Goal: Task Accomplishment & Management: Complete application form

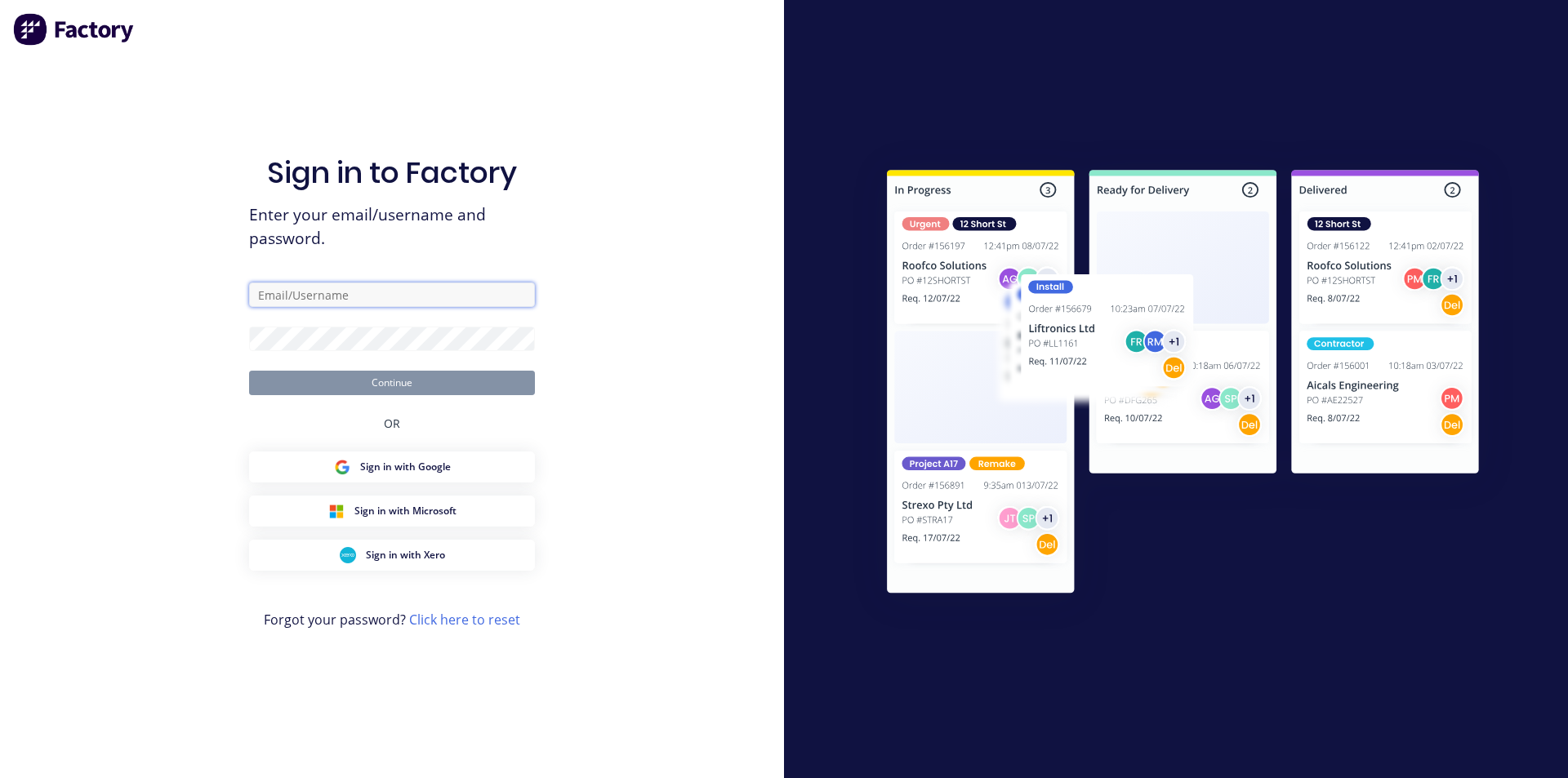
type input "[EMAIL_ADDRESS][DOMAIN_NAME]"
click at [398, 391] on button "Continue" at bounding box center [392, 383] width 286 height 25
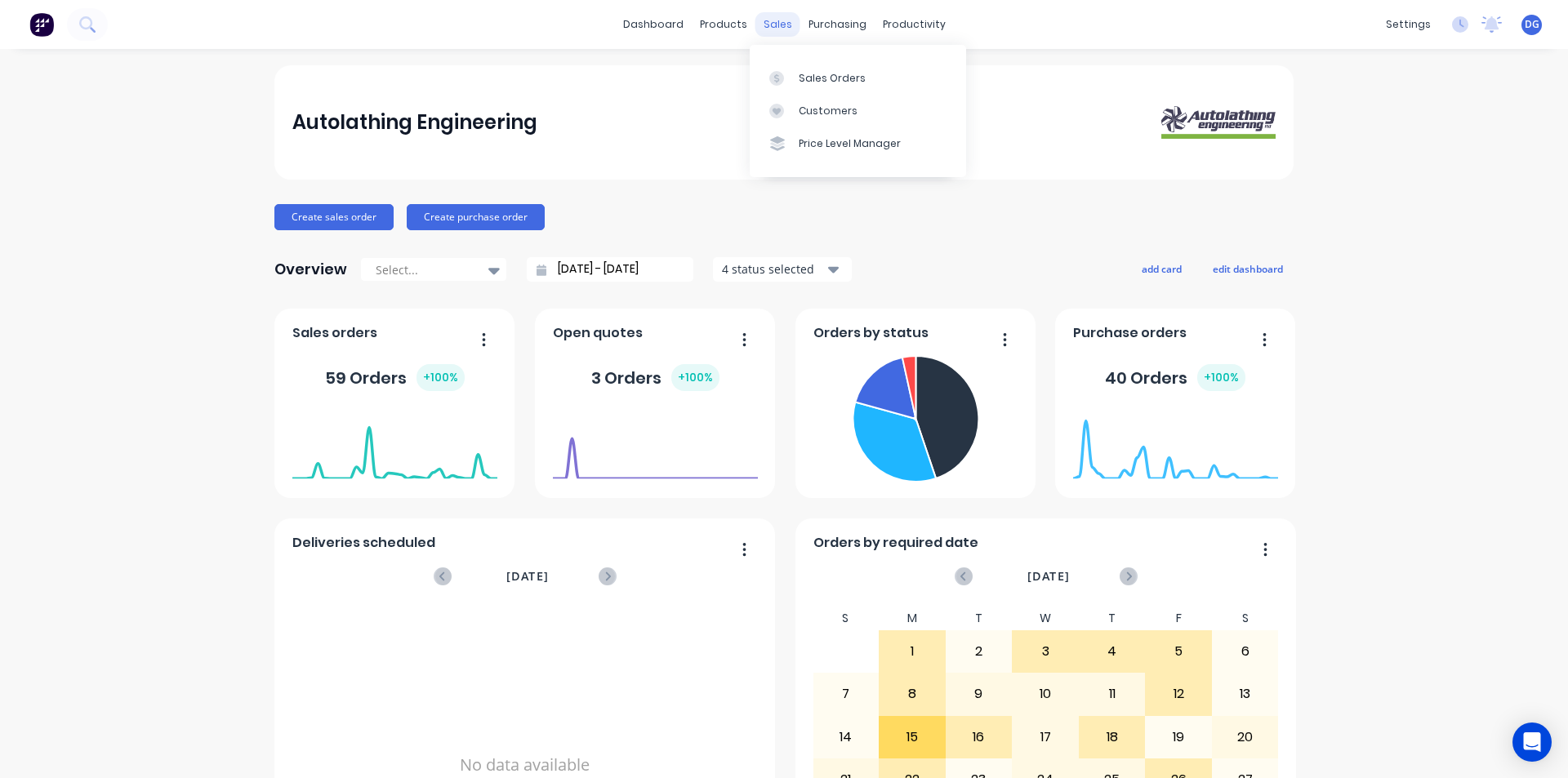
click at [770, 27] on div "sales" at bounding box center [777, 25] width 45 height 25
click at [822, 75] on div "Sales Orders" at bounding box center [832, 79] width 67 height 15
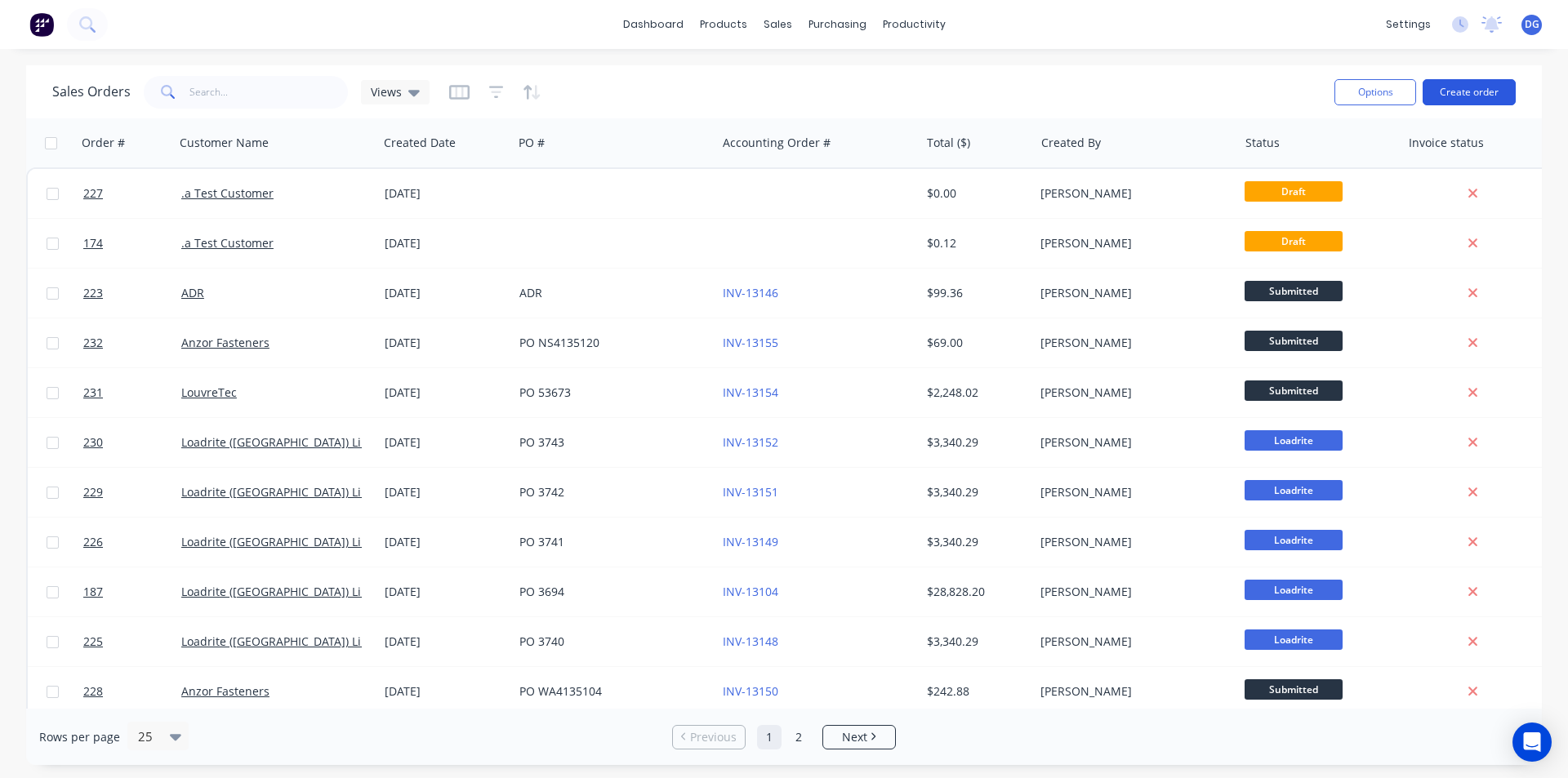
click at [1469, 95] on button "Create order" at bounding box center [1470, 93] width 93 height 27
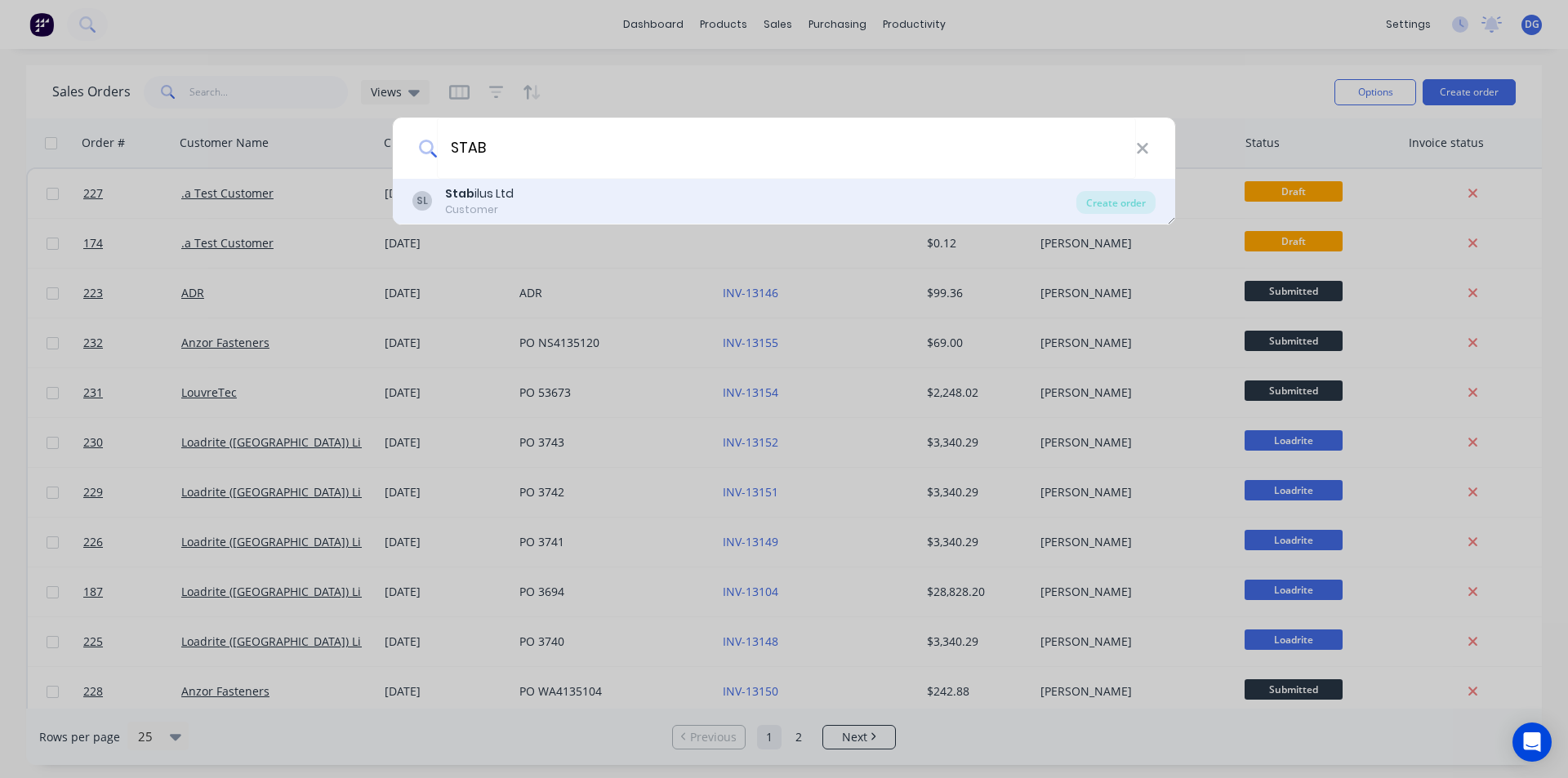
type input "STAB"
click at [490, 198] on div "Stab ilus Ltd" at bounding box center [479, 194] width 68 height 17
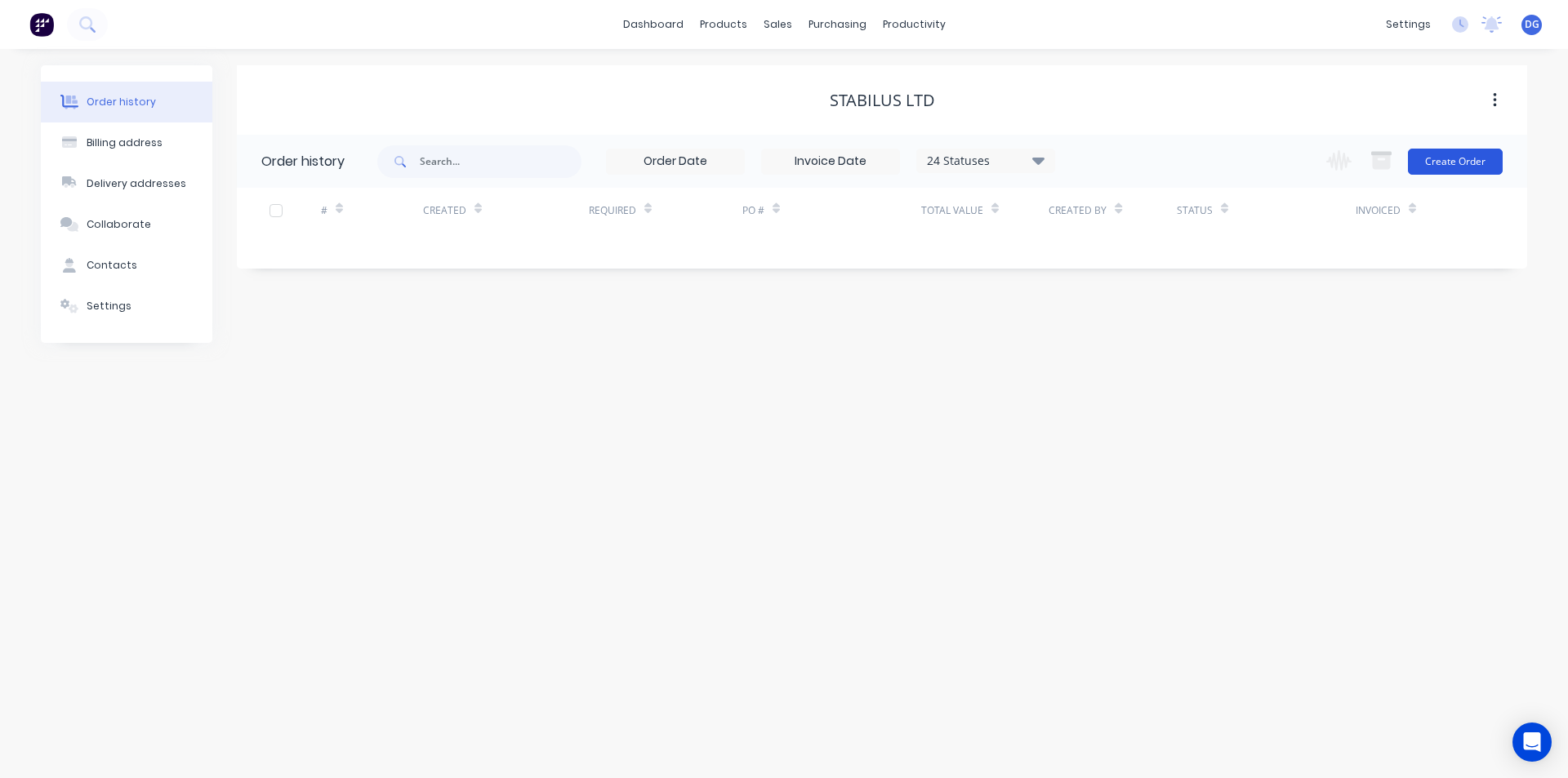
click at [1460, 158] on button "Create Order" at bounding box center [1455, 162] width 95 height 27
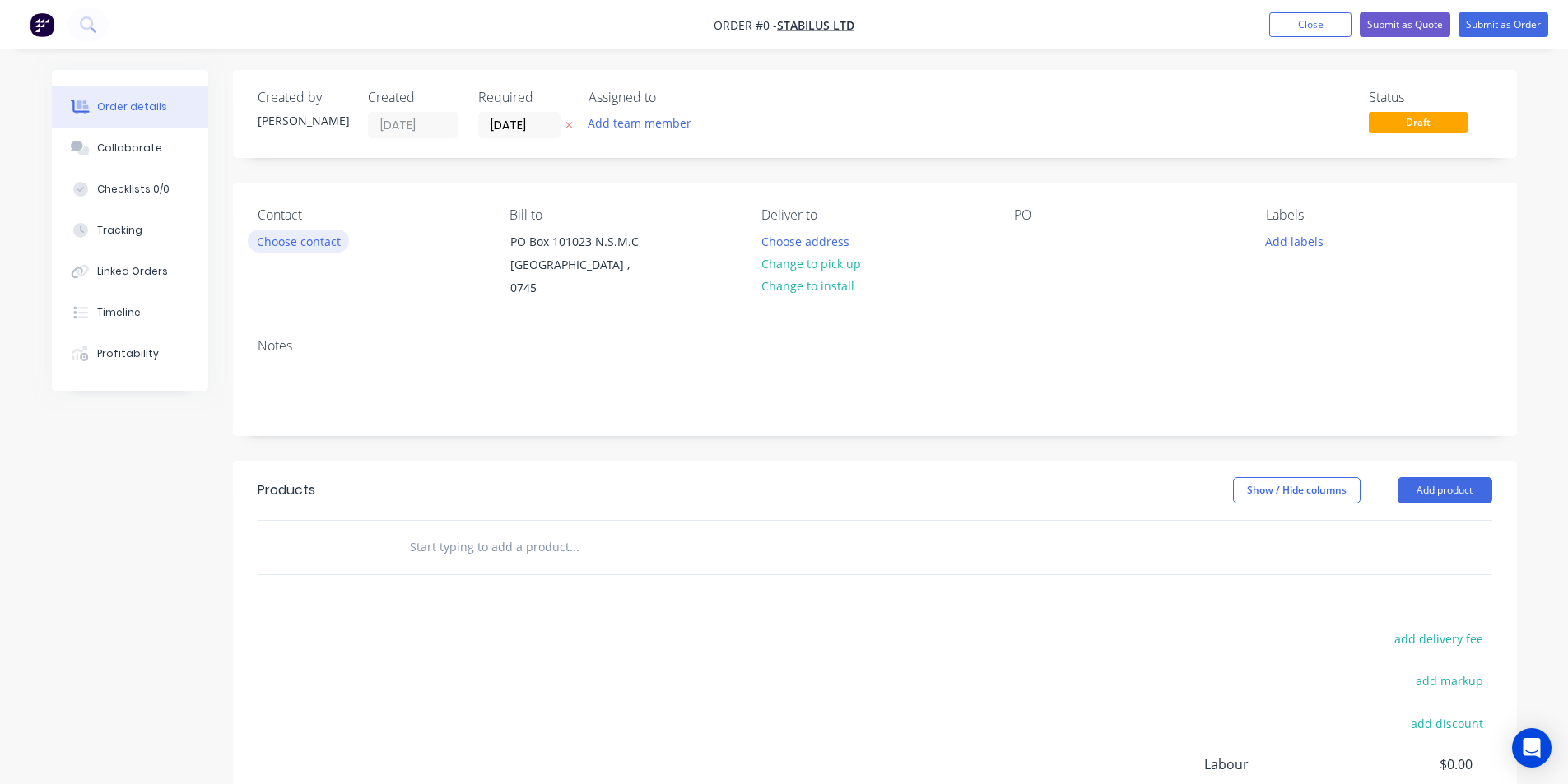
click at [315, 240] on button "Choose contact" at bounding box center [299, 240] width 101 height 22
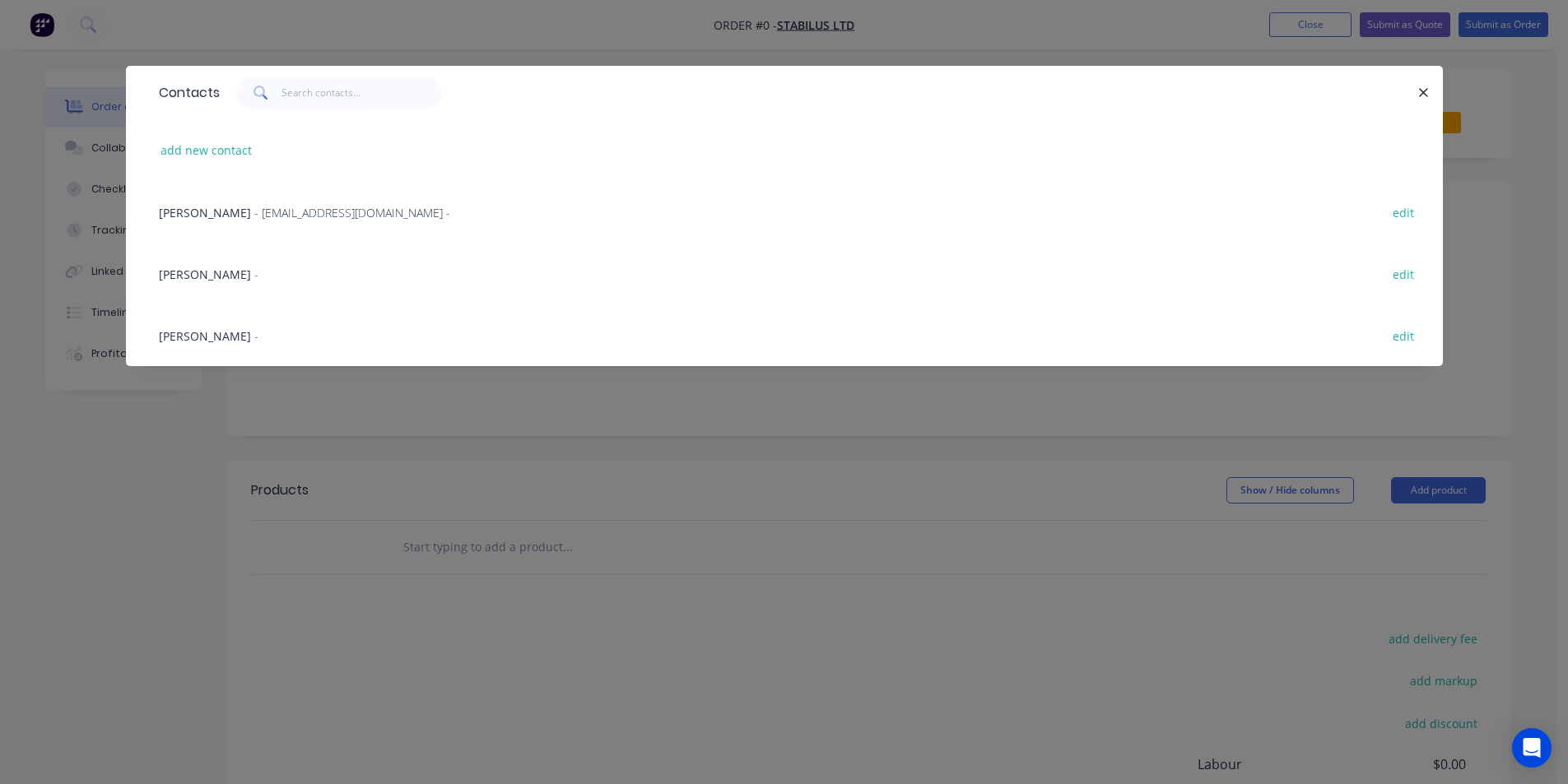
click at [178, 277] on span "[PERSON_NAME]" at bounding box center [204, 274] width 93 height 15
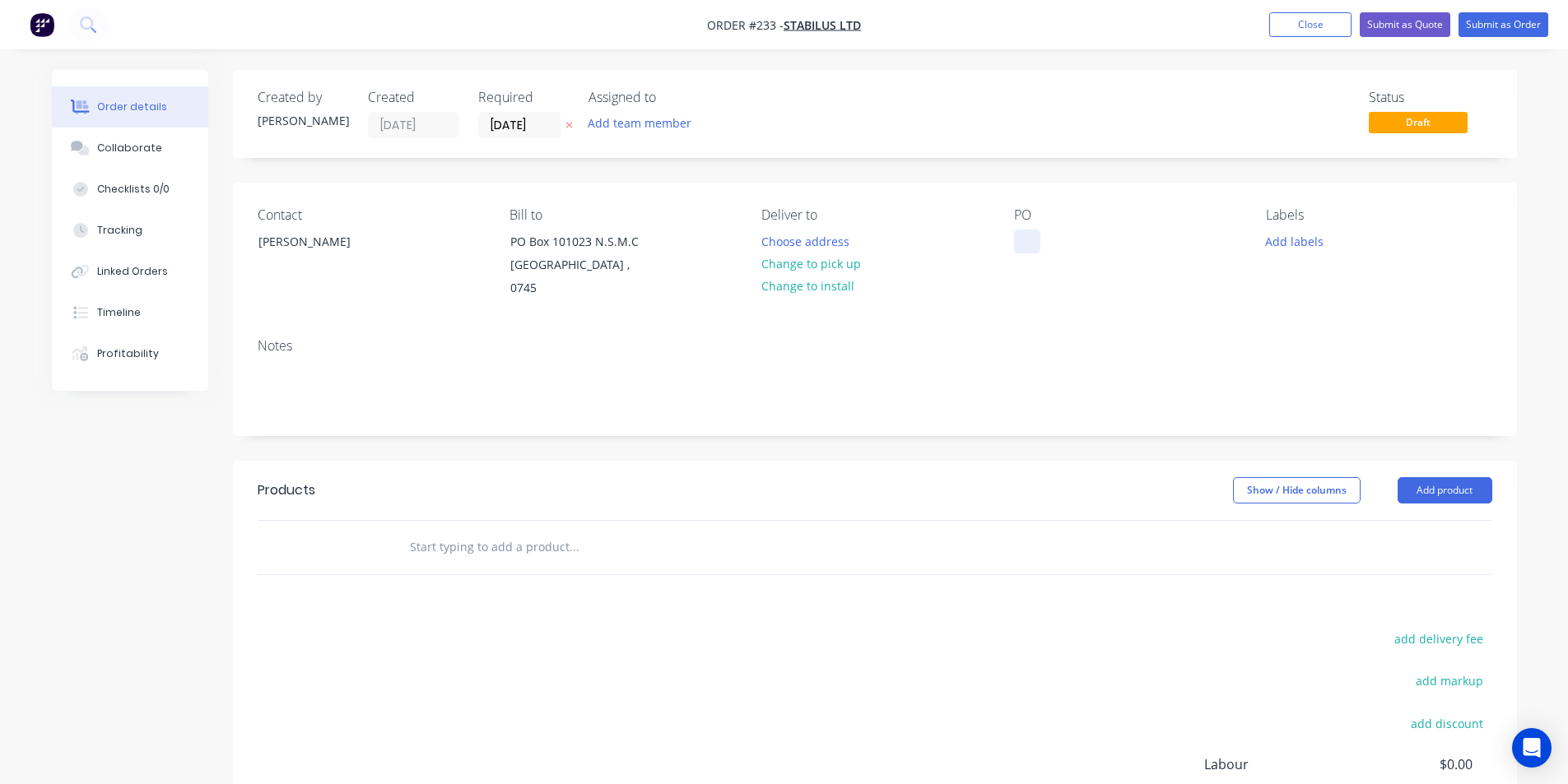
click at [1019, 240] on div at bounding box center [1028, 241] width 27 height 24
click at [1286, 245] on button "Add labels" at bounding box center [1294, 240] width 75 height 22
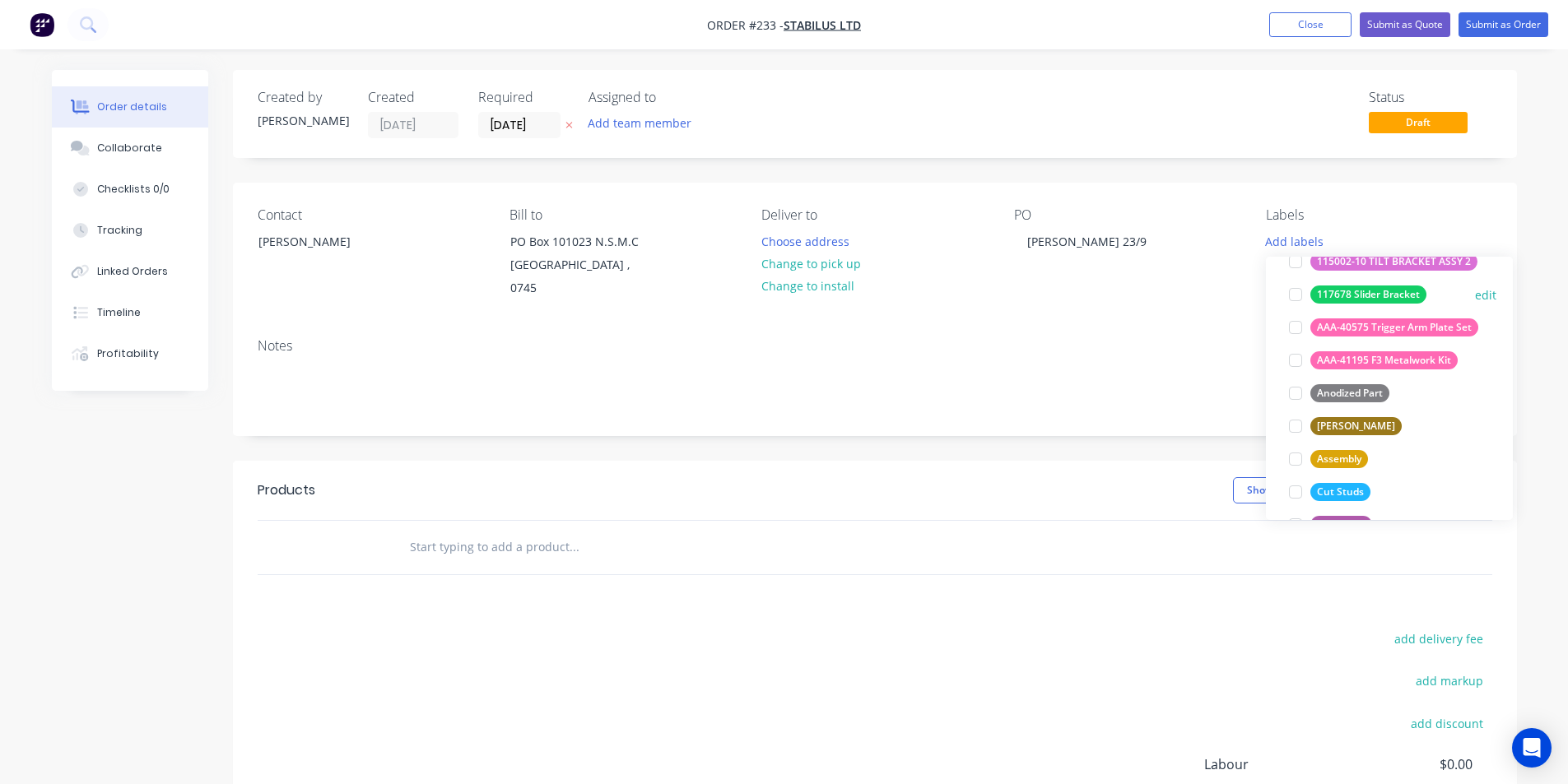
scroll to position [165, 0]
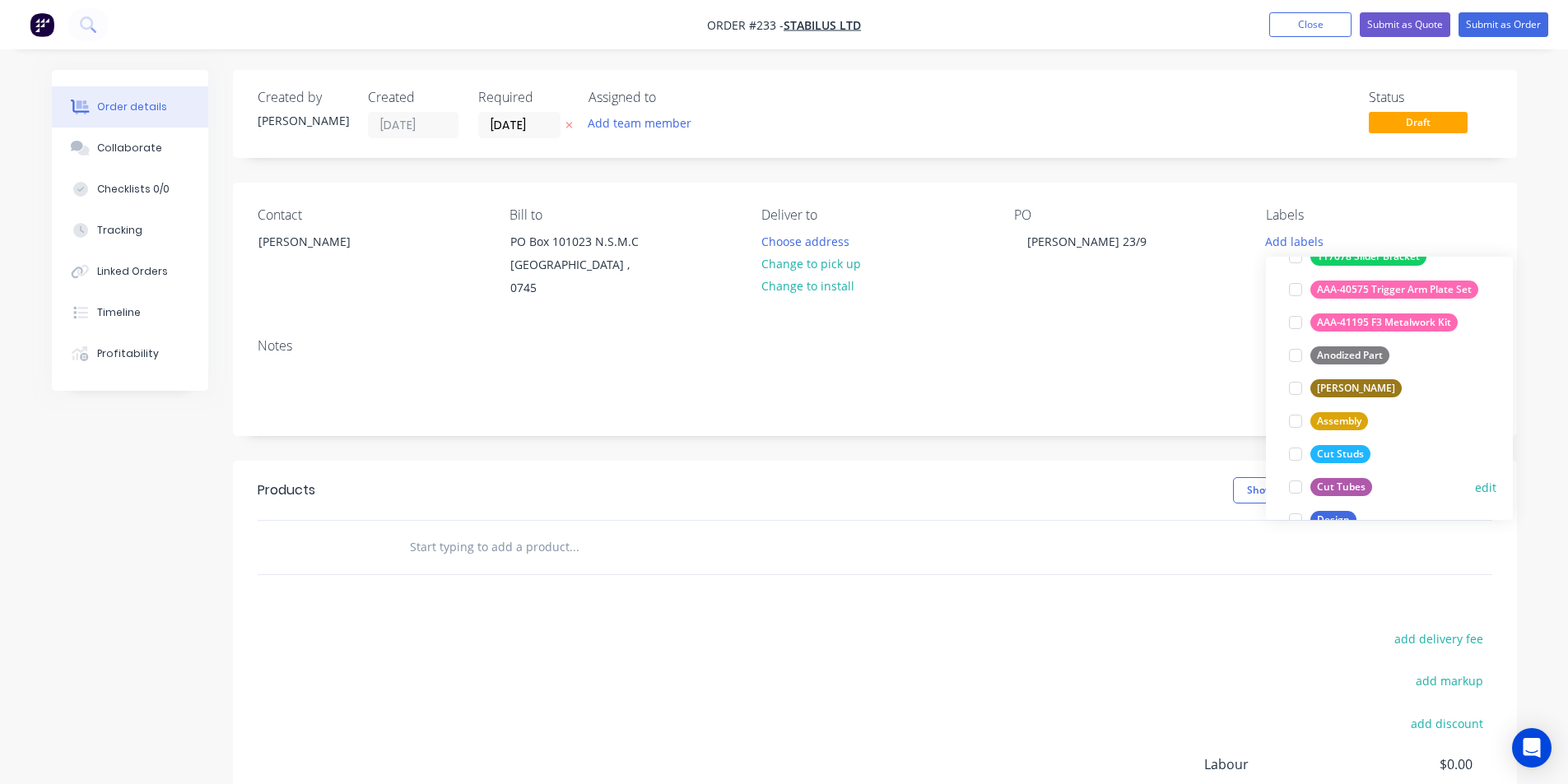
click at [1344, 485] on div "Cut Tubes" at bounding box center [1341, 486] width 62 height 18
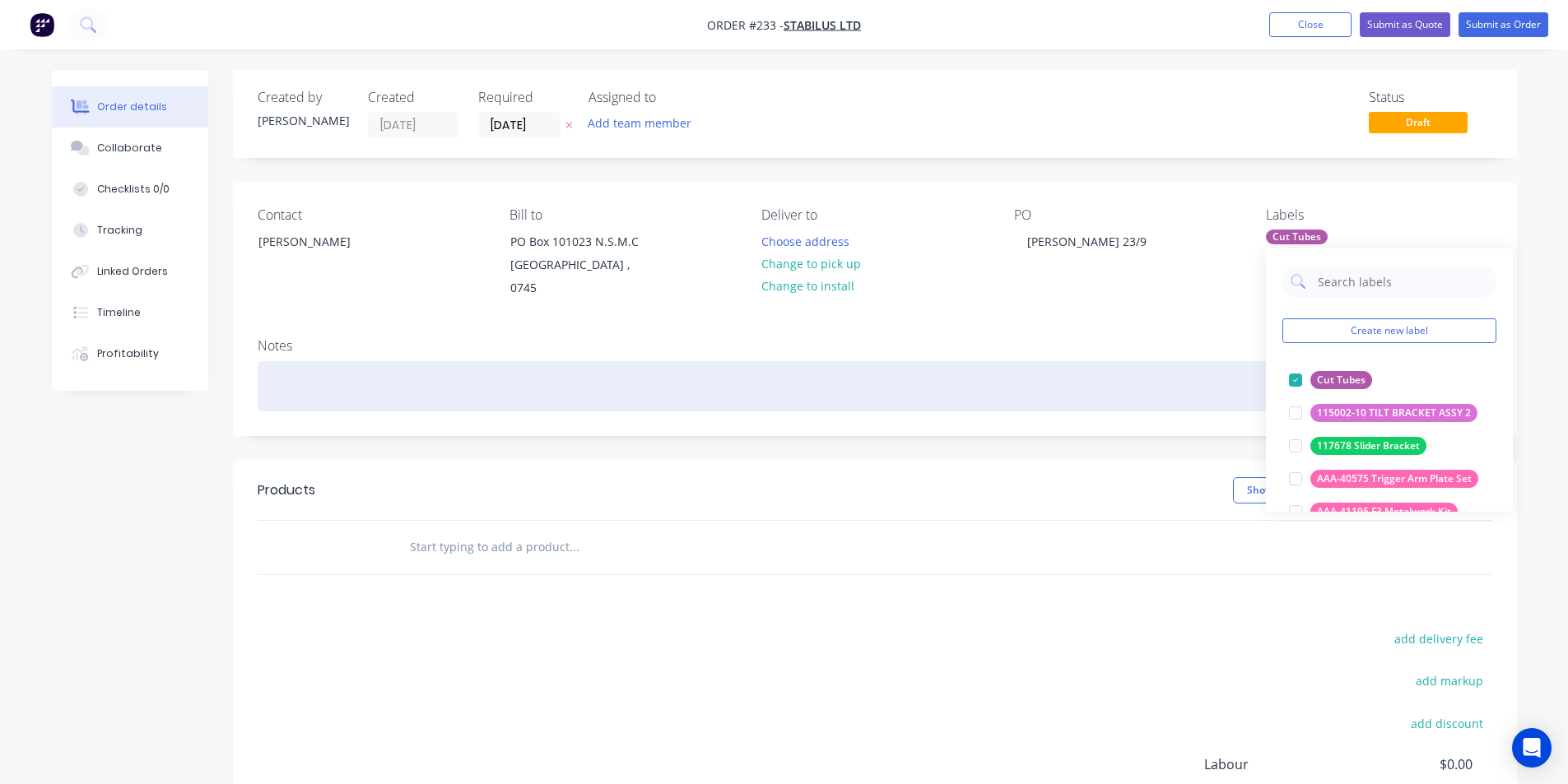
click at [294, 366] on div at bounding box center [875, 386] width 1235 height 51
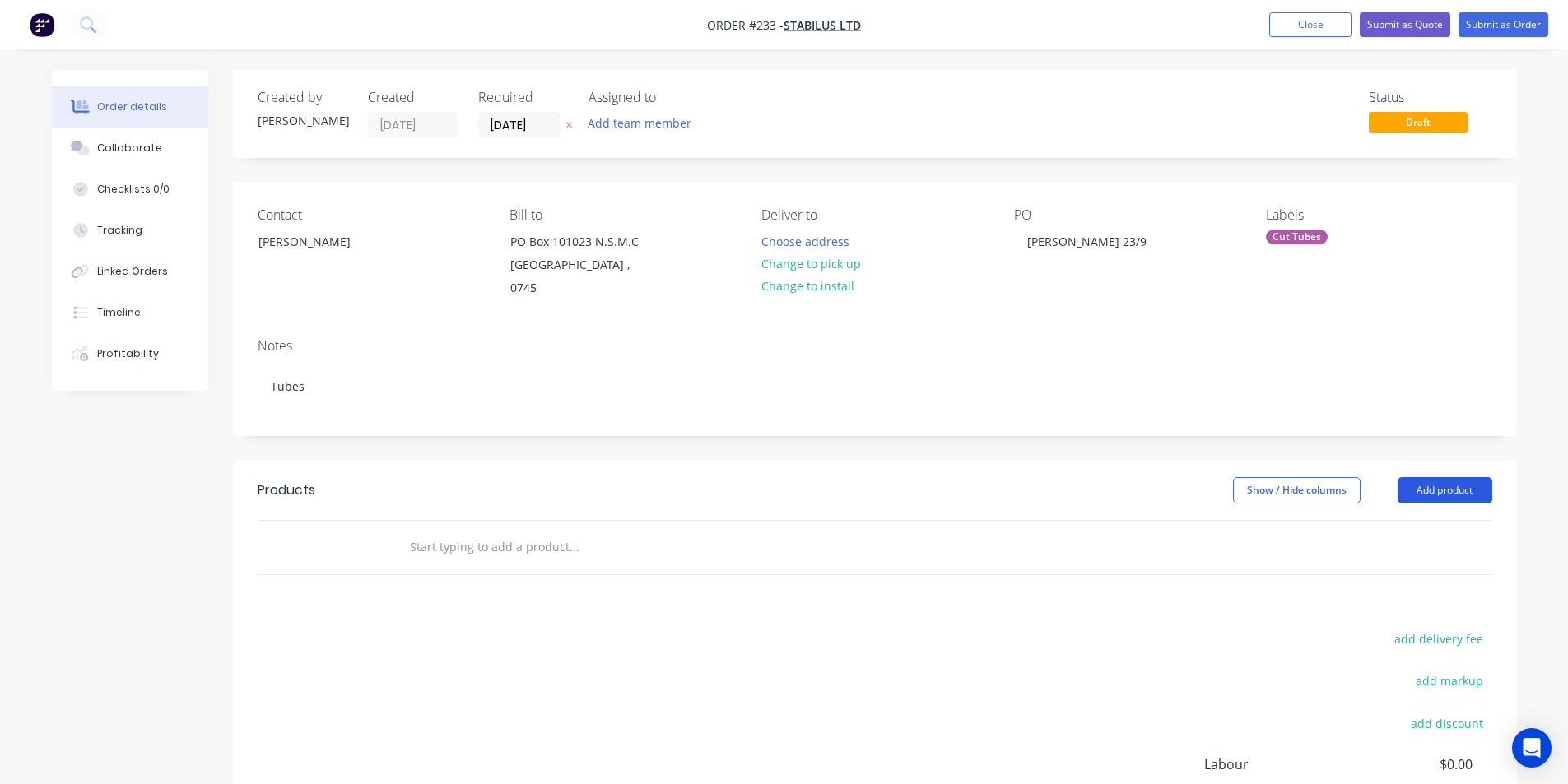
click at [1447, 477] on button "Add product" at bounding box center [1445, 490] width 94 height 27
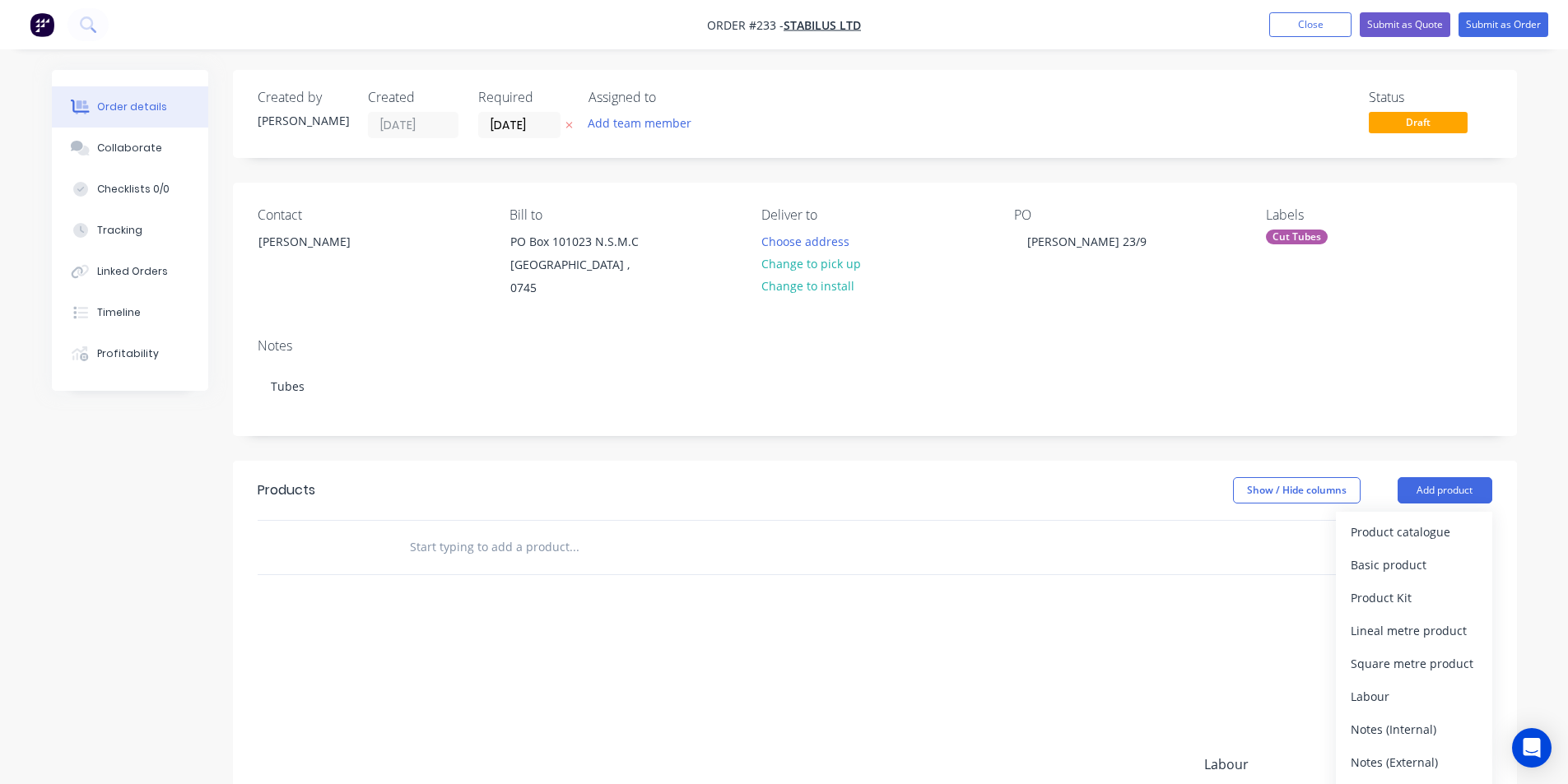
click at [441, 530] on input "text" at bounding box center [574, 547] width 329 height 33
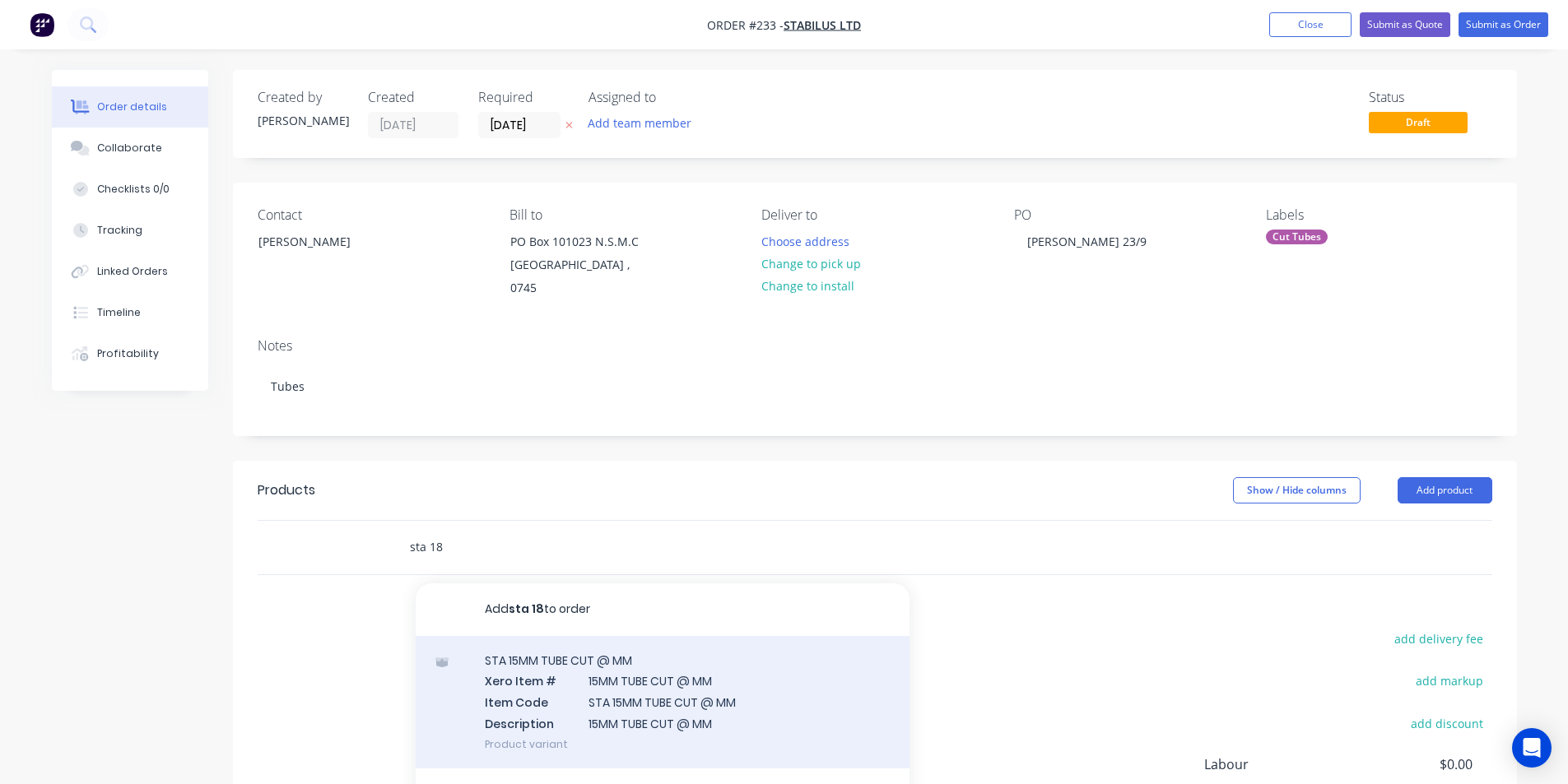
type input "sta 18"
click at [633, 675] on div "STA 15MM TUBE CUT @ MM Xero Item # 15MM TUBE CUT @ MM Item Code STA 15MM TUBE C…" at bounding box center [663, 702] width 494 height 133
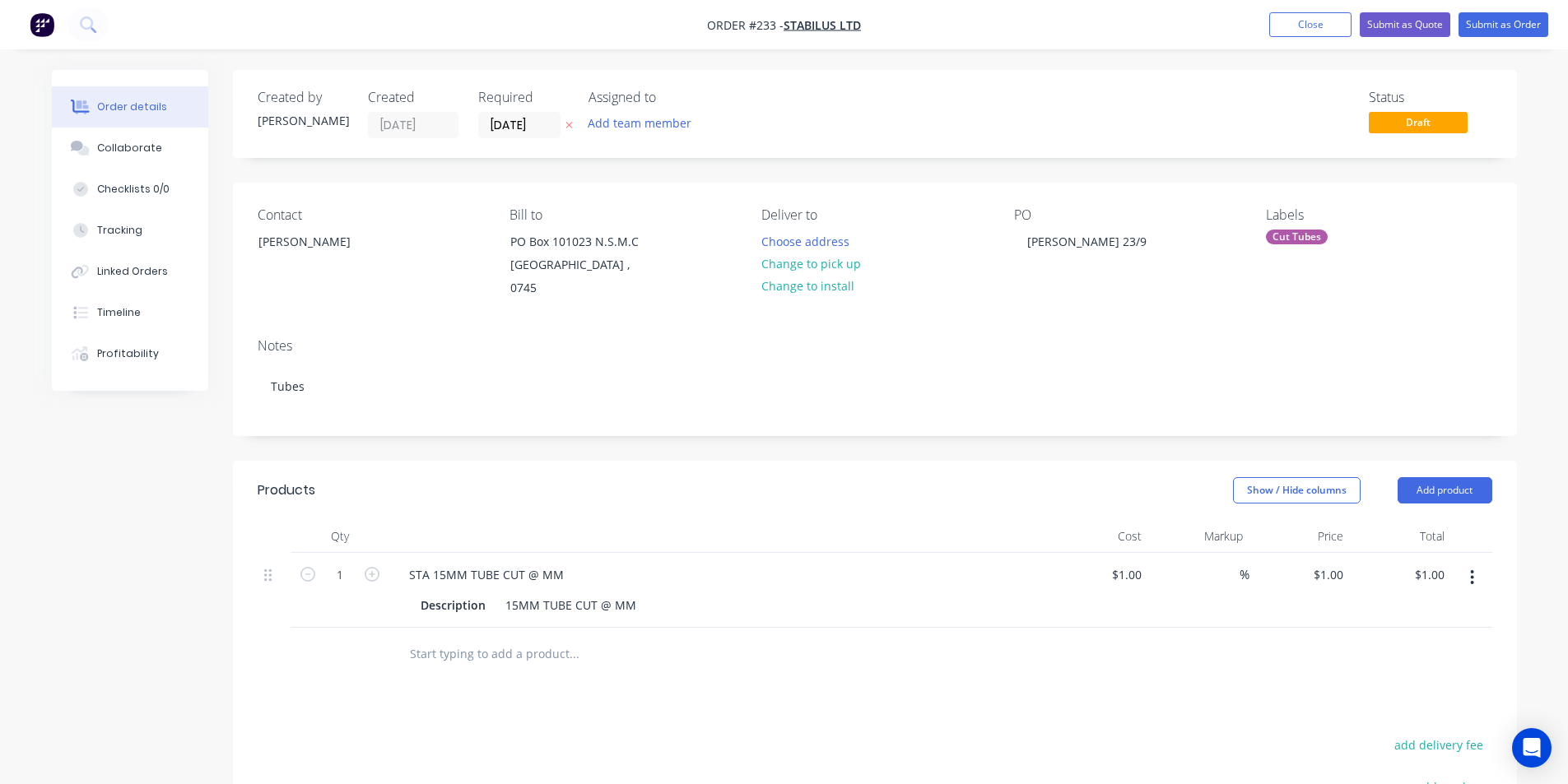
click at [460, 639] on input "text" at bounding box center [574, 654] width 329 height 33
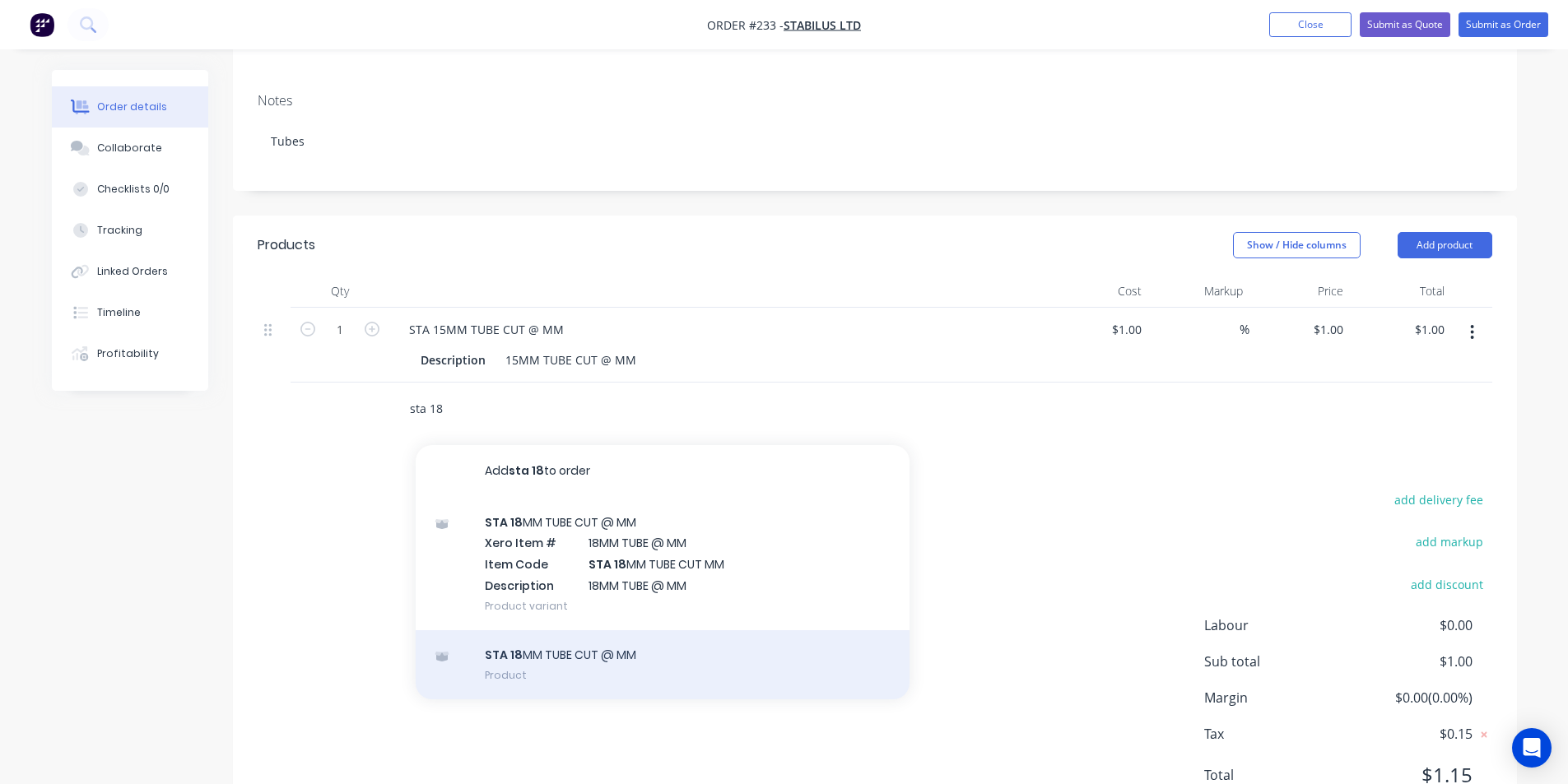
scroll to position [247, 0]
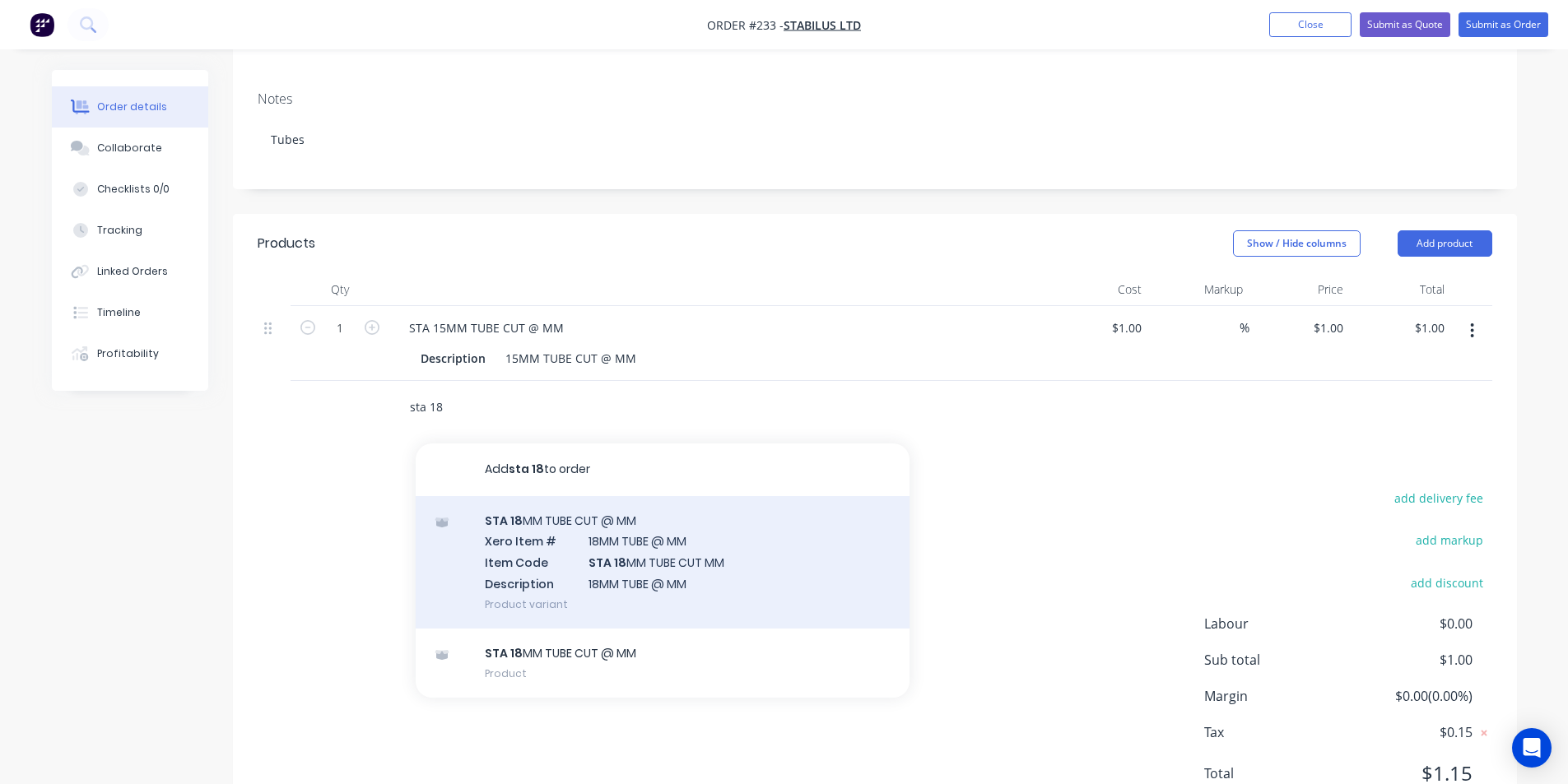
type input "sta 18"
click at [617, 542] on div "STA 18 MM TUBE CUT @ MM Xero Item # 18MM TUBE @ MM Item Code STA 18 MM TUBE CUT…" at bounding box center [663, 562] width 494 height 133
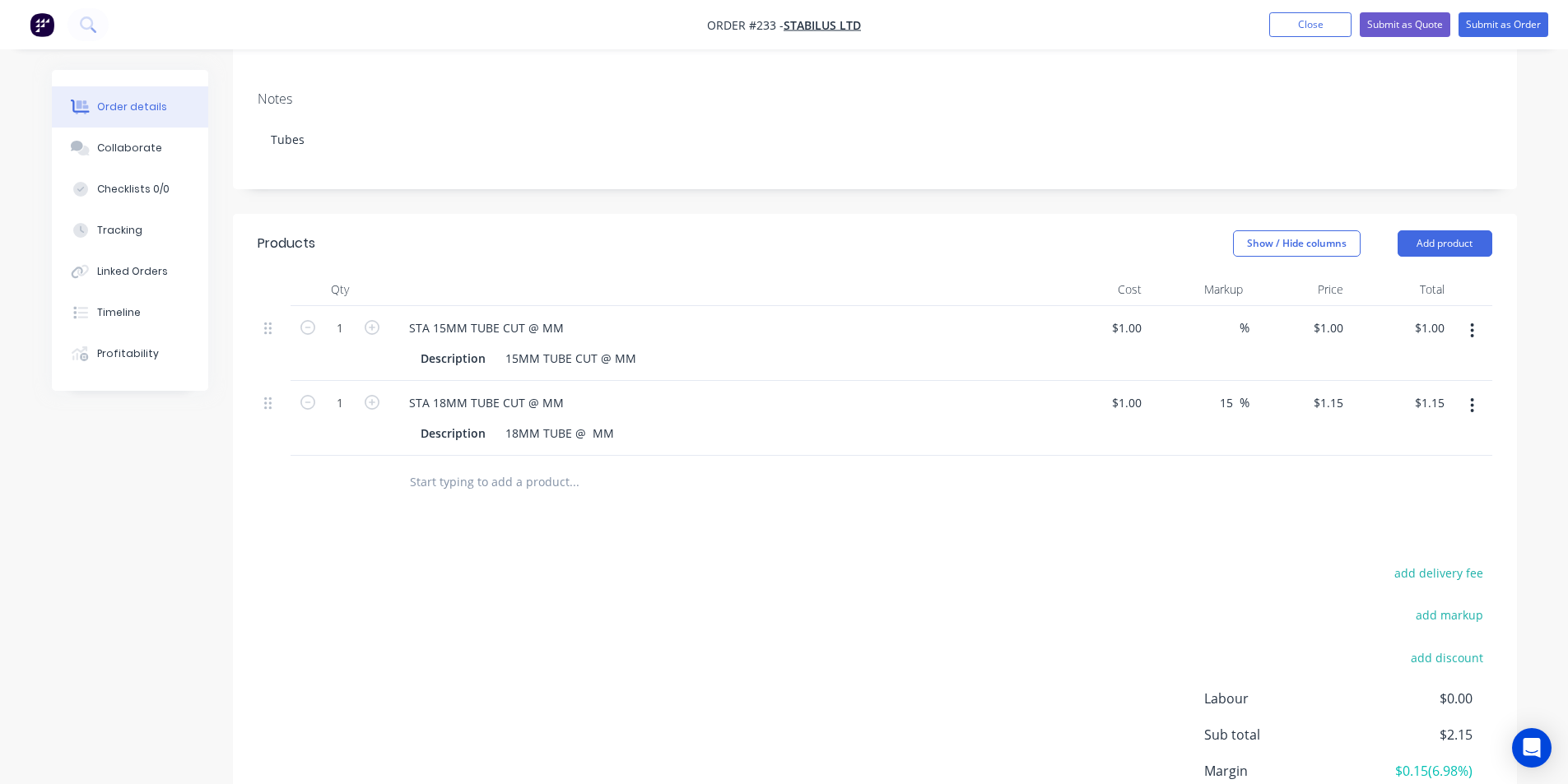
click at [1473, 323] on icon "button" at bounding box center [1473, 331] width 3 height 15
click at [1386, 461] on div "Delete" at bounding box center [1414, 472] width 127 height 24
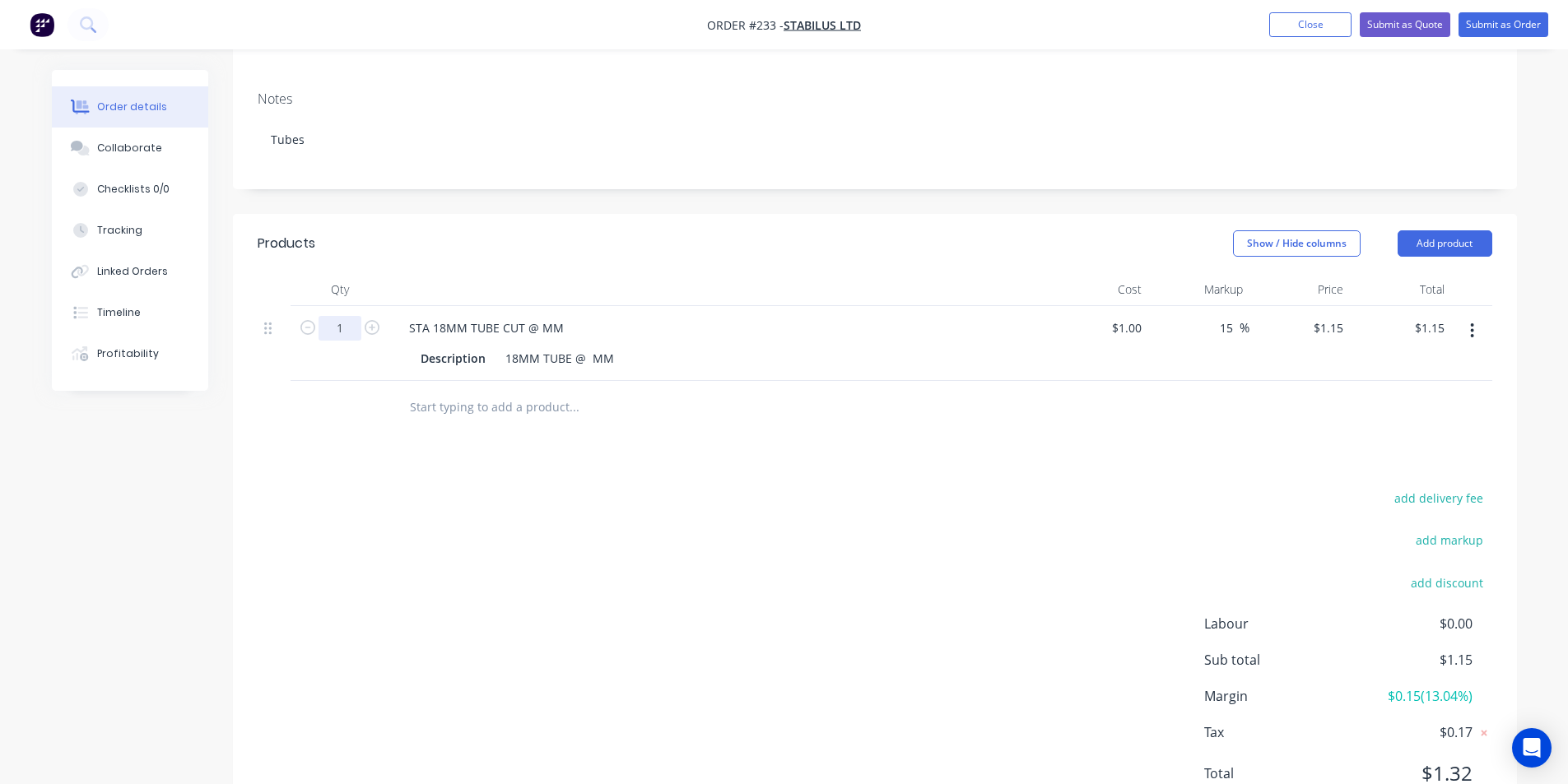
click at [345, 316] on input "1" at bounding box center [340, 328] width 43 height 25
type input "90"
type input "$103.50"
click at [540, 316] on div "STA 18MM TUBE CUT @ MM" at bounding box center [487, 327] width 181 height 24
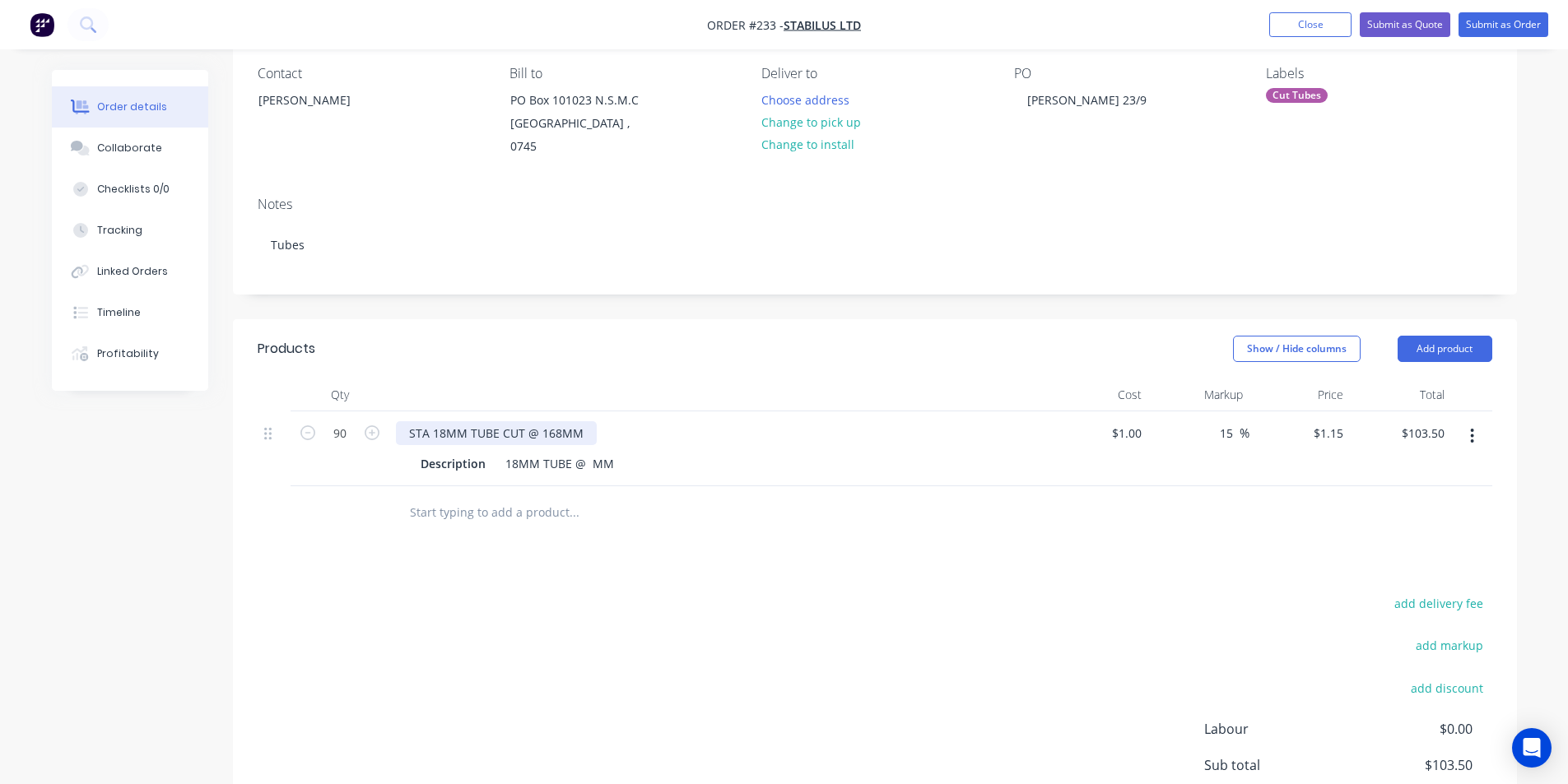
scroll to position [134, 0]
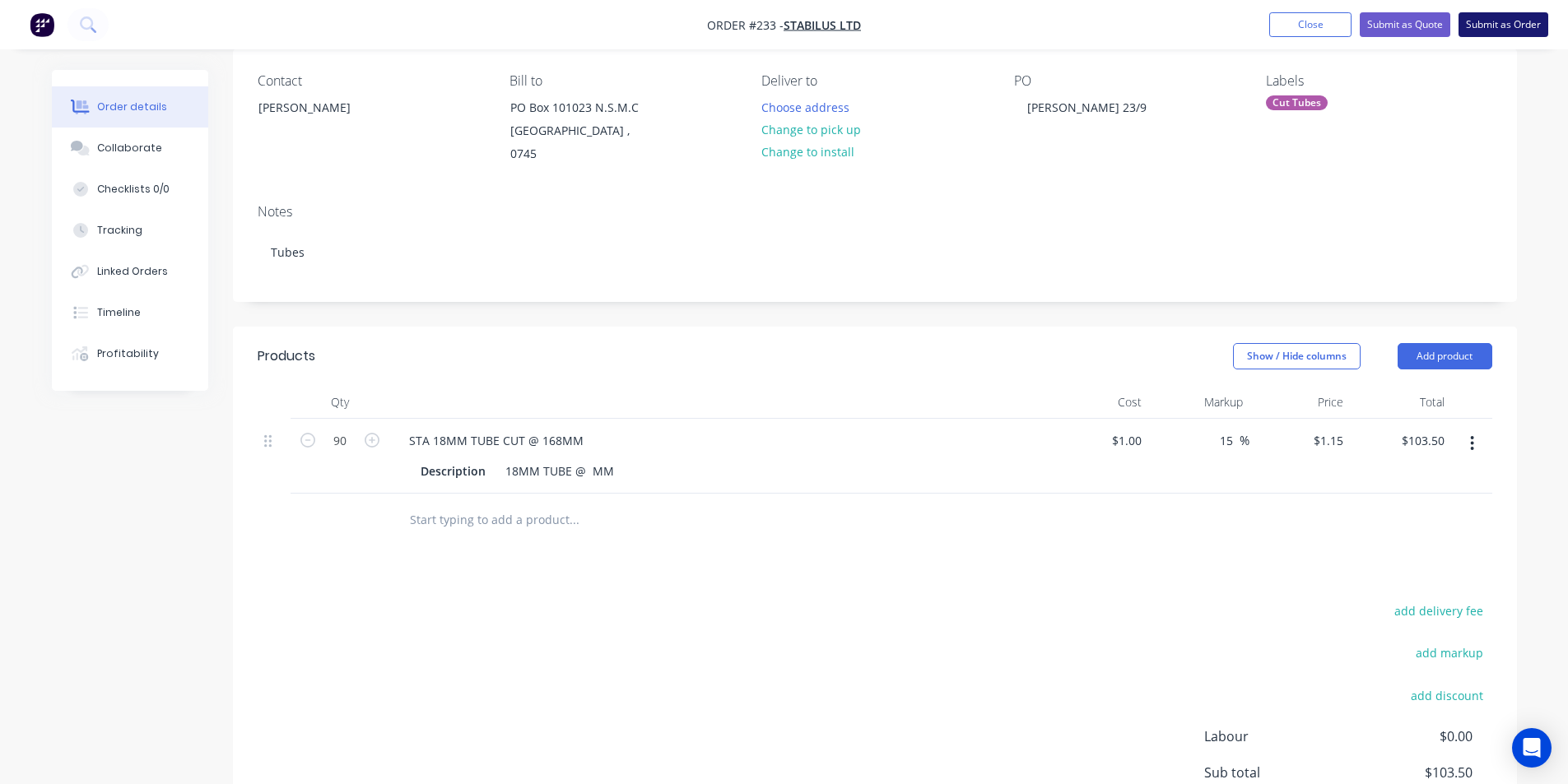
click at [1501, 22] on button "Submit as Order" at bounding box center [1504, 25] width 90 height 25
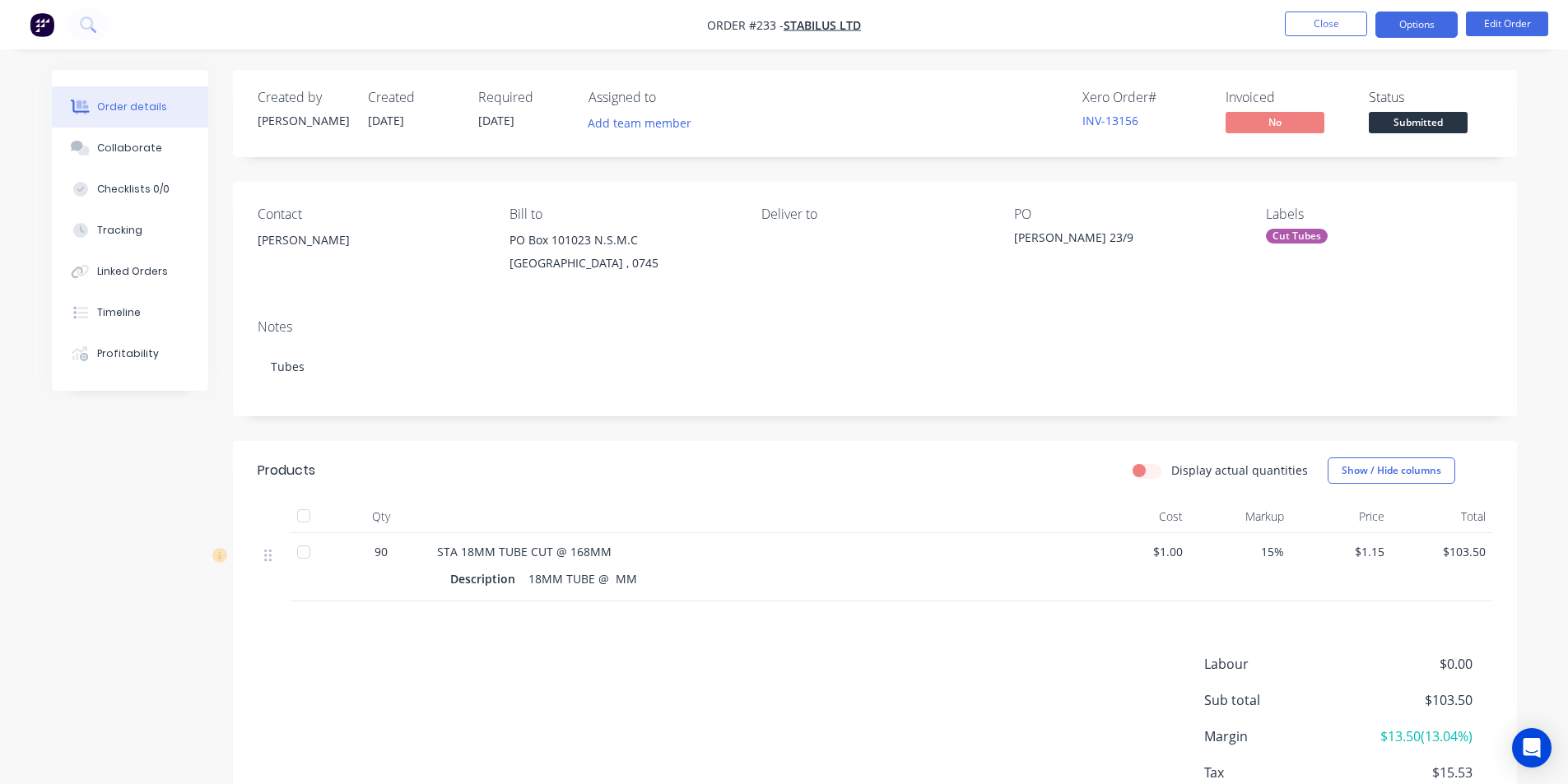
click at [1427, 27] on button "Options" at bounding box center [1416, 25] width 82 height 27
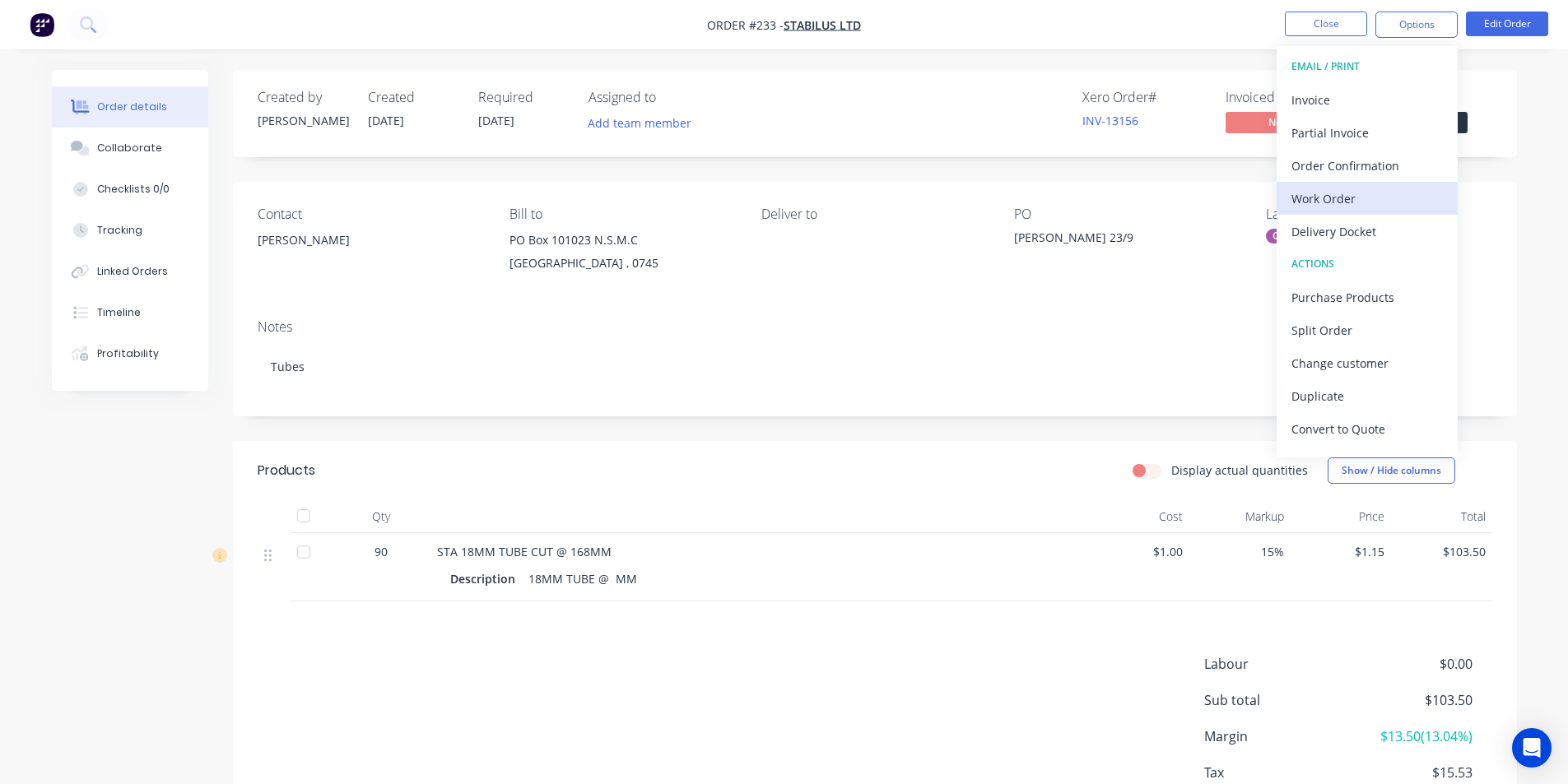
click at [1333, 198] on div "Work Order" at bounding box center [1367, 198] width 152 height 24
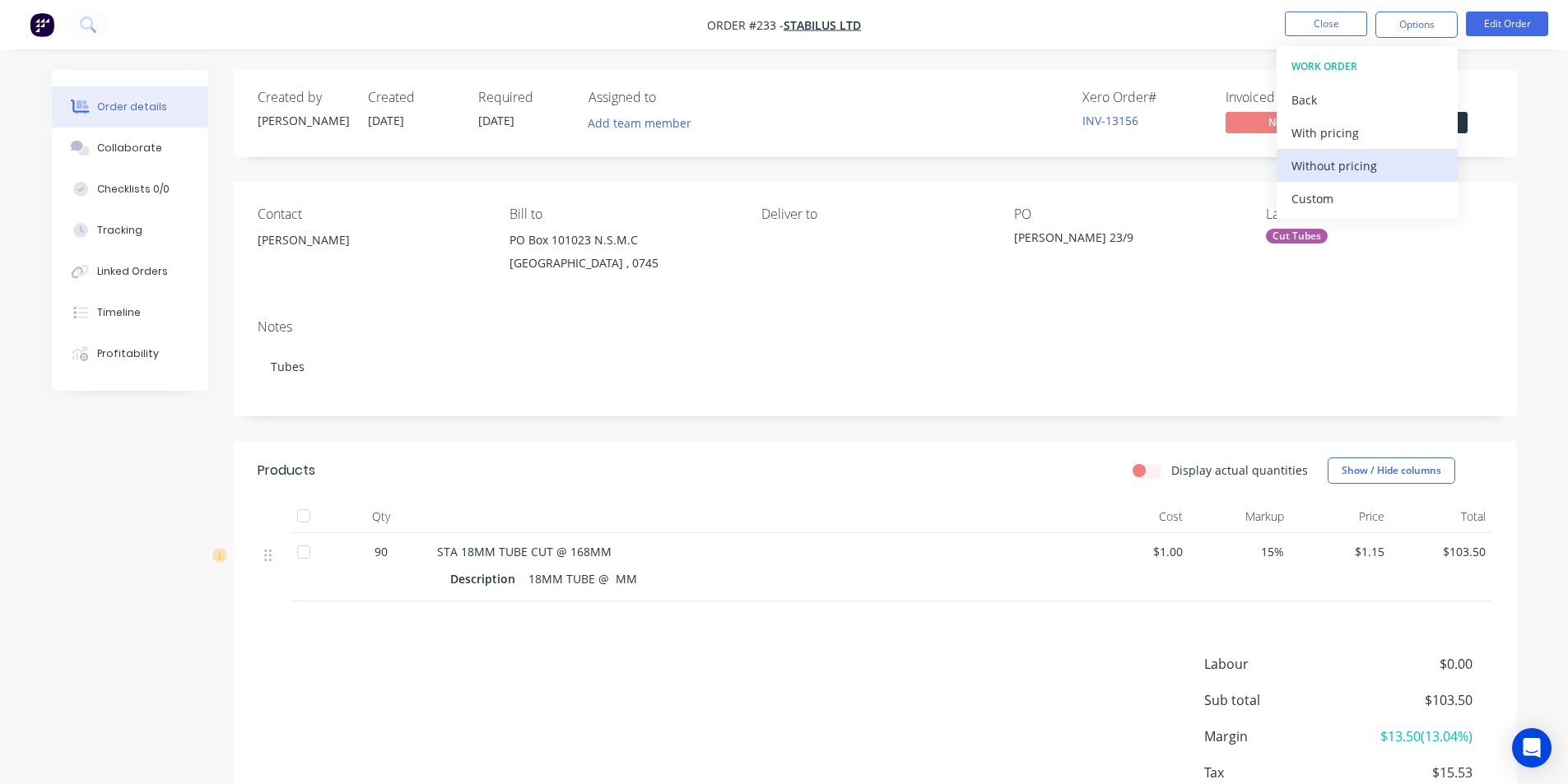
click at [1339, 163] on div "Without pricing" at bounding box center [1367, 165] width 152 height 24
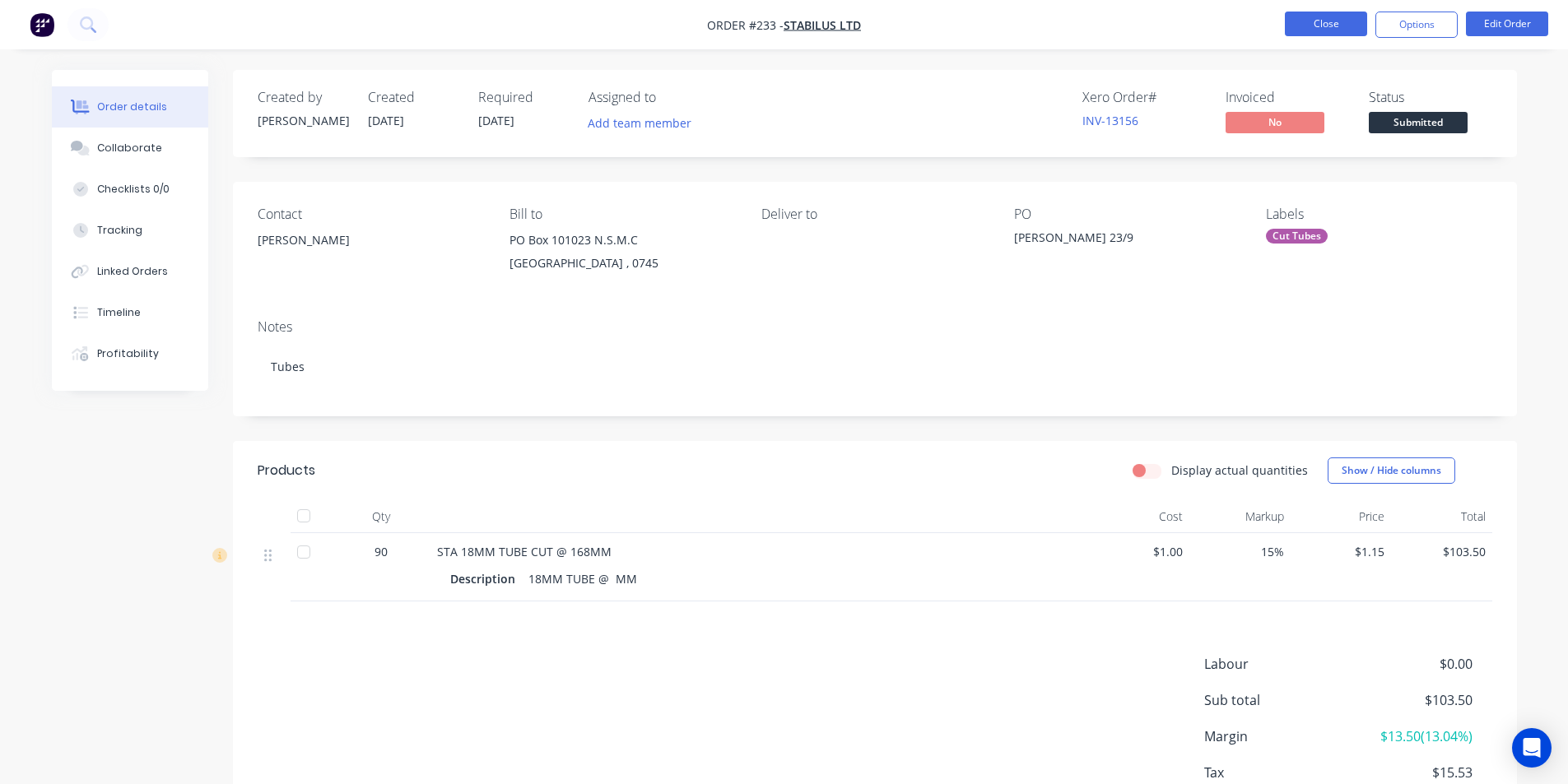
click at [1322, 31] on button "Close" at bounding box center [1327, 24] width 82 height 25
